Goal: Navigation & Orientation: Find specific page/section

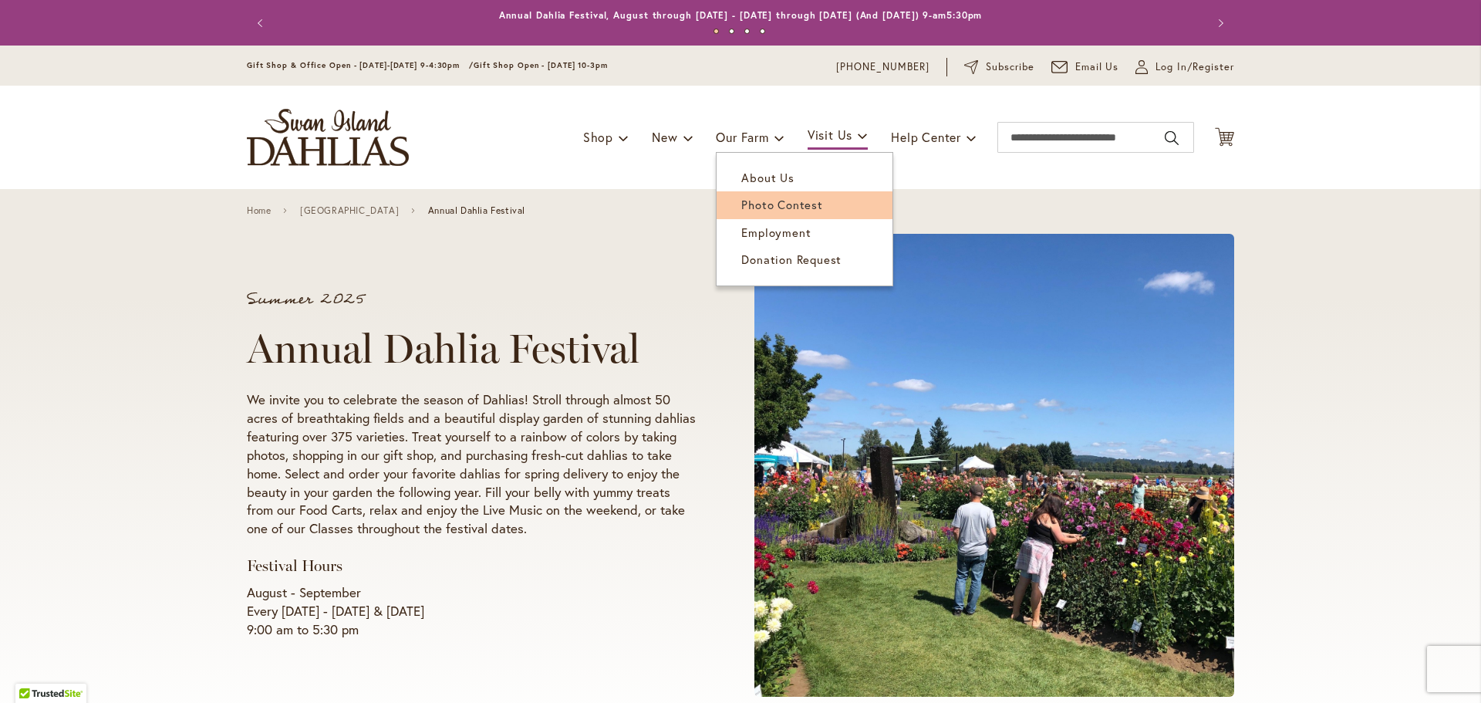
click at [729, 198] on link "Photo Contest" at bounding box center [805, 204] width 176 height 27
click at [751, 175] on span "About Us" at bounding box center [767, 177] width 52 height 15
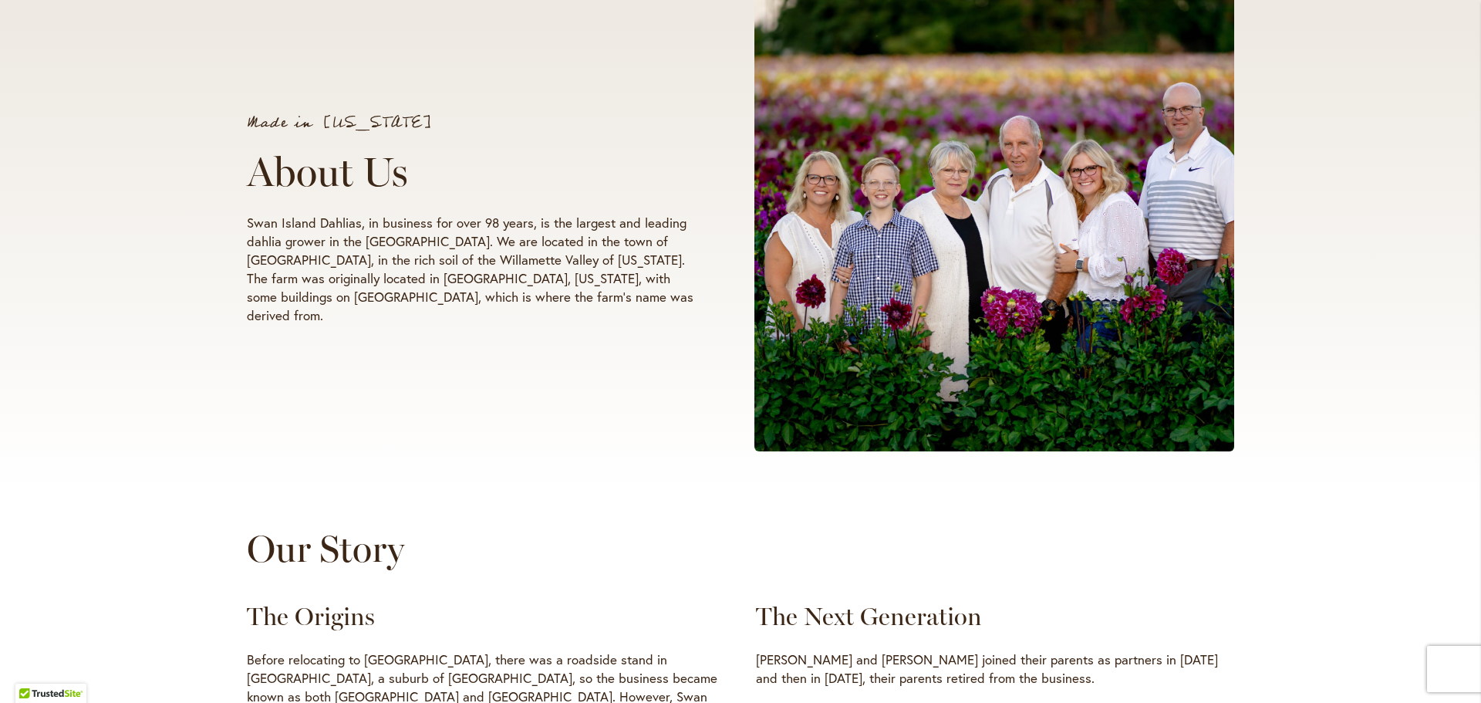
scroll to position [231, 0]
